Goal: Navigation & Orientation: Find specific page/section

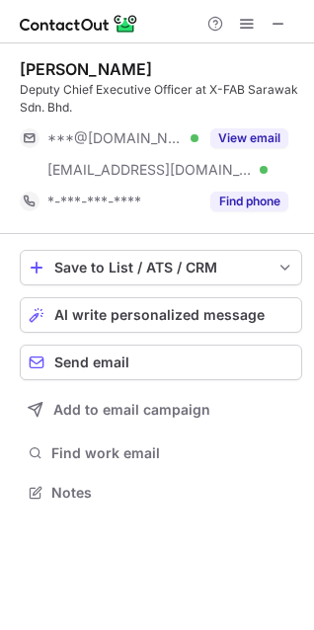
scroll to position [479, 314]
